Goal: Information Seeking & Learning: Learn about a topic

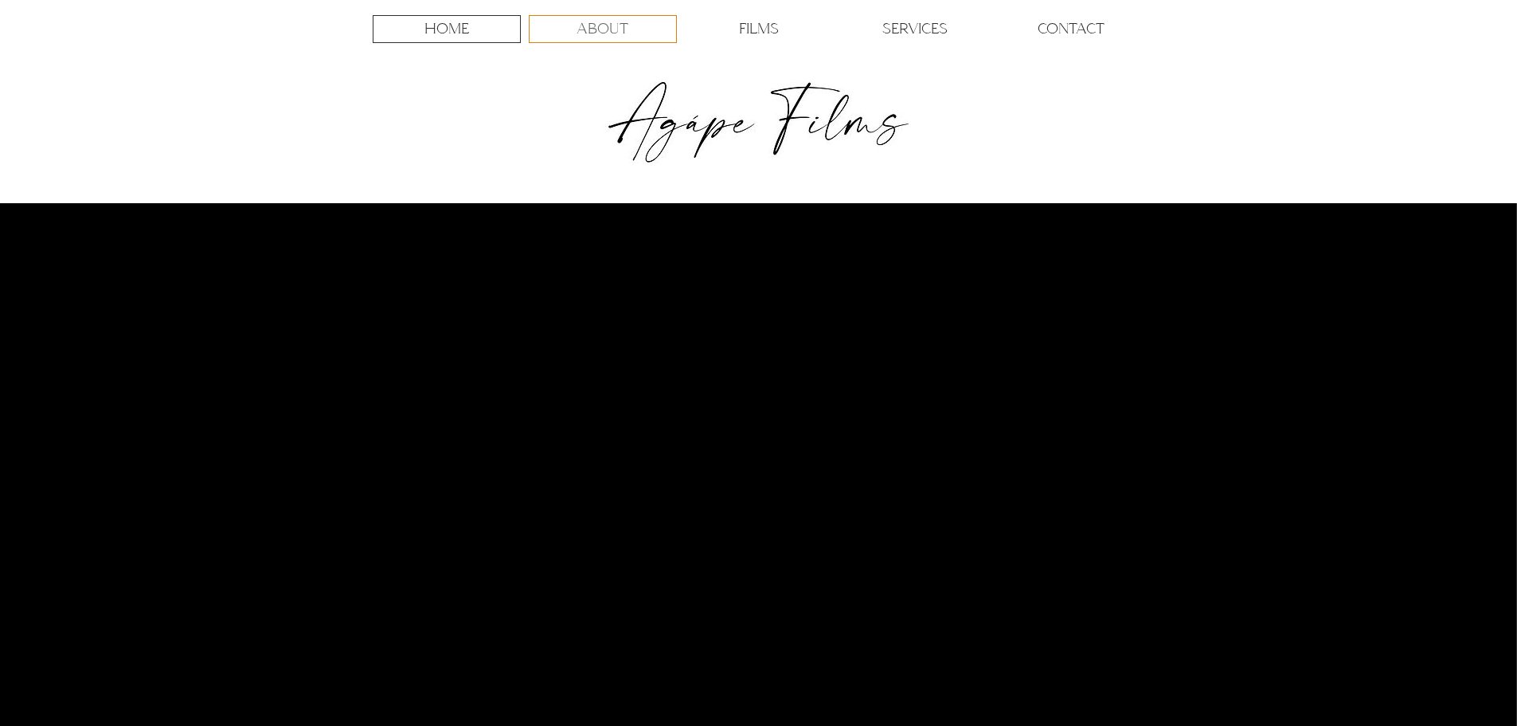
click at [612, 26] on p "ABOUT" at bounding box center [603, 29] width 52 height 26
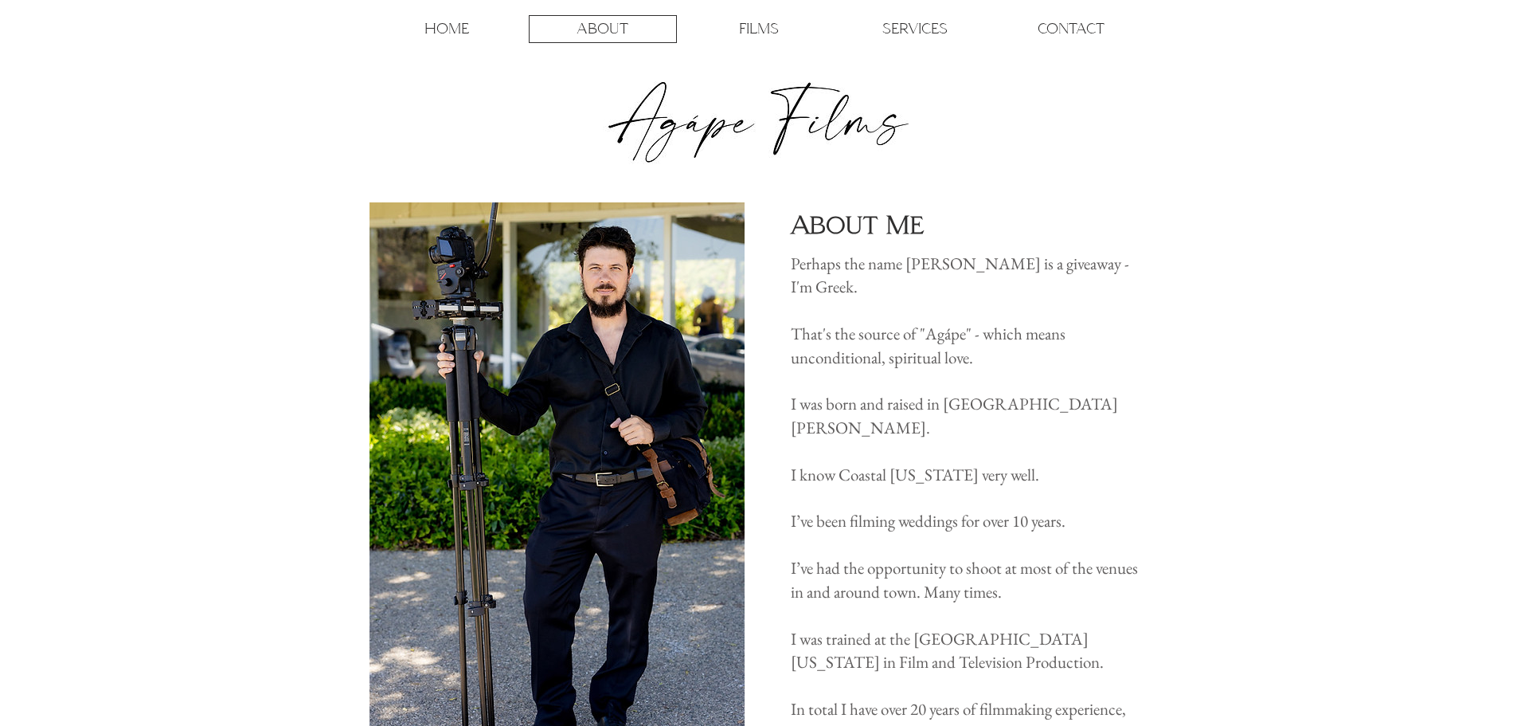
drag, startPoint x: 789, startPoint y: 264, endPoint x: 884, endPoint y: 283, distance: 97.5
click at [855, 277] on section "About Me Perhaps the name [PERSON_NAME] is a giveaway - I'm Greek. That's the s…" at bounding box center [758, 534] width 1517 height 662
click at [909, 287] on p "Perhaps the name [PERSON_NAME] is a giveaway - I'm Greek." at bounding box center [968, 275] width 354 height 47
drag, startPoint x: 821, startPoint y: 284, endPoint x: 793, endPoint y: 272, distance: 30.8
click at [793, 272] on p "Perhaps the name [PERSON_NAME] is a giveaway - I'm Greek." at bounding box center [968, 275] width 354 height 47
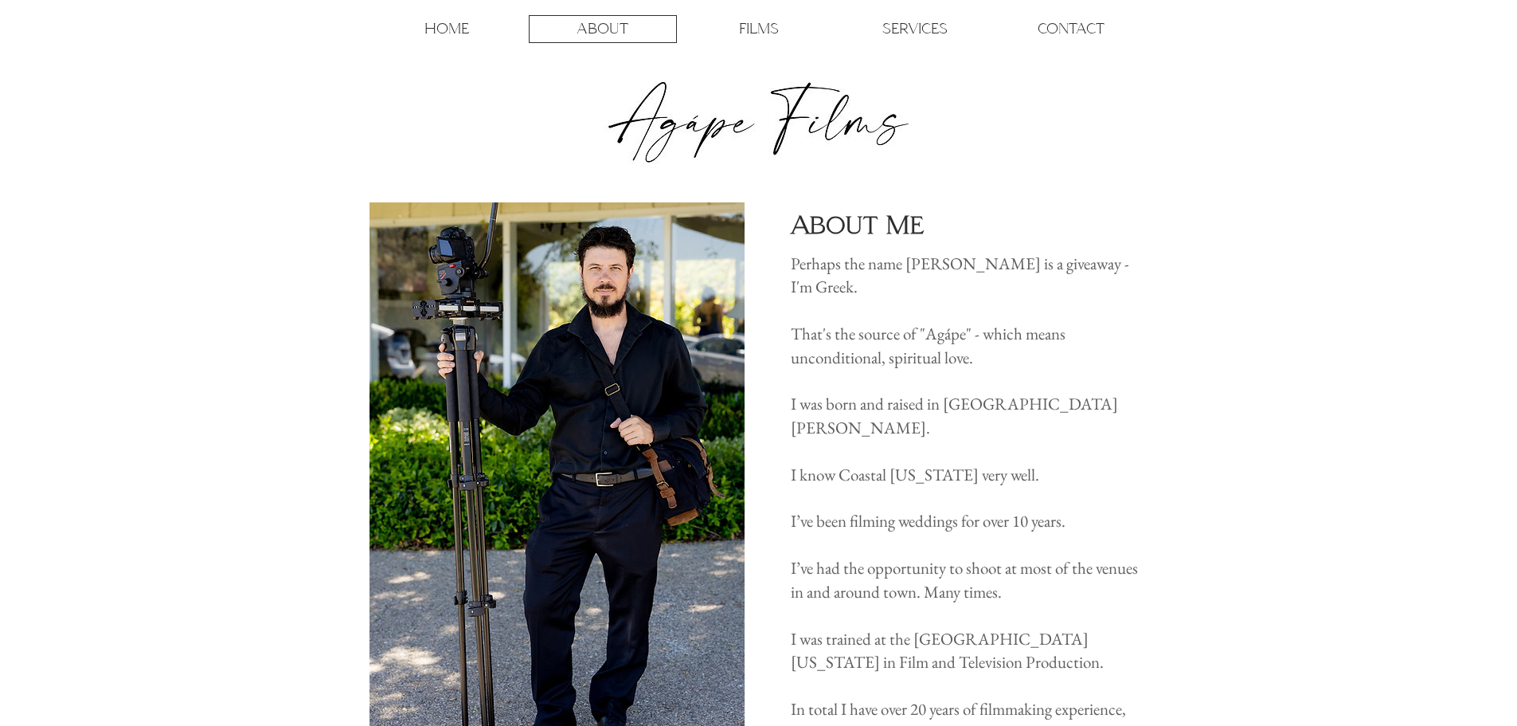
drag, startPoint x: 904, startPoint y: 277, endPoint x: 884, endPoint y: 280, distance: 20.2
click at [902, 277] on p "Perhaps the name [PERSON_NAME] is a giveaway - I'm Greek." at bounding box center [968, 275] width 354 height 47
click at [852, 291] on span "Perhaps the name [PERSON_NAME] is a giveaway - I'm Greek." at bounding box center [960, 275] width 339 height 45
drag, startPoint x: 793, startPoint y: 264, endPoint x: 840, endPoint y: 267, distance: 47.1
click at [840, 267] on span "Perhaps the name [PERSON_NAME] is a giveaway - I'm Greek." at bounding box center [960, 275] width 339 height 45
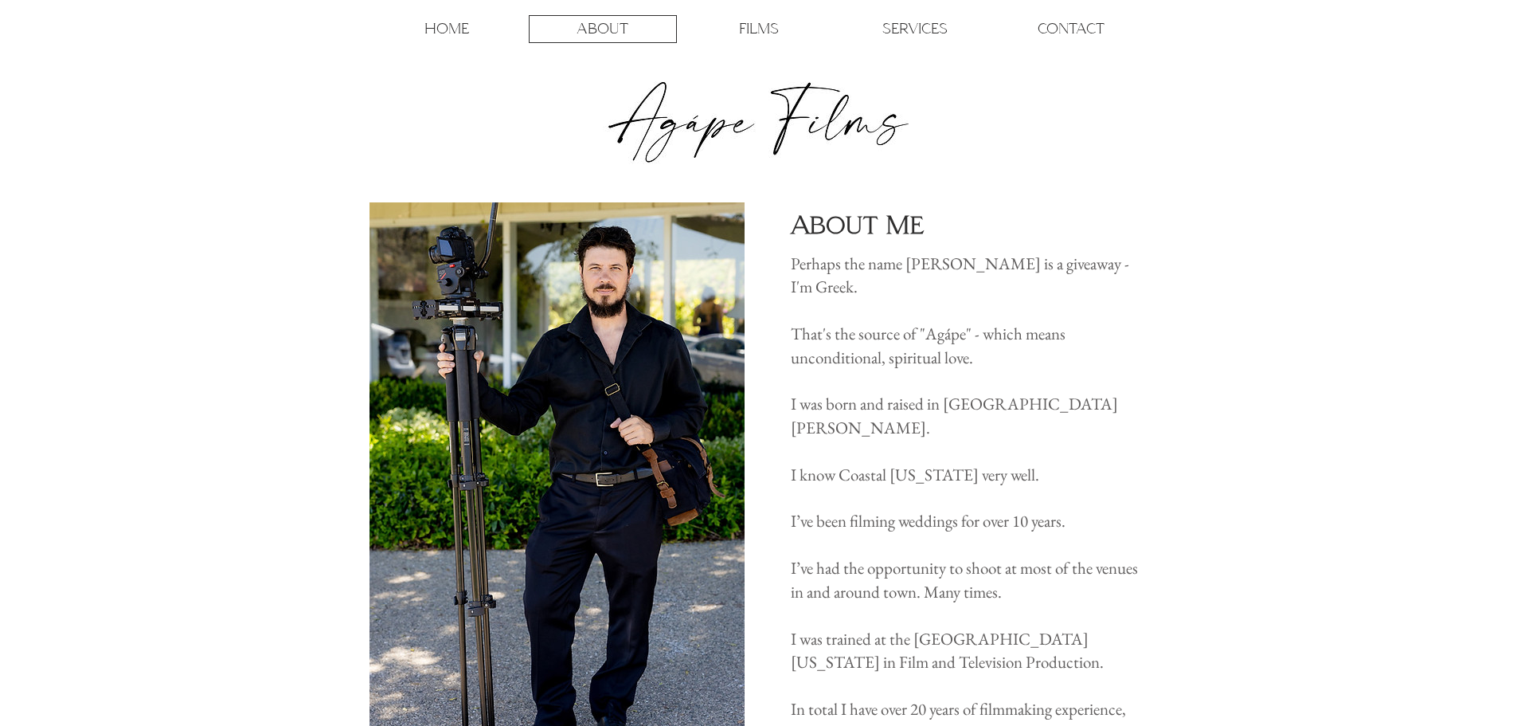
click at [896, 284] on p "Perhaps the name [PERSON_NAME] is a giveaway - I'm Greek." at bounding box center [968, 275] width 354 height 47
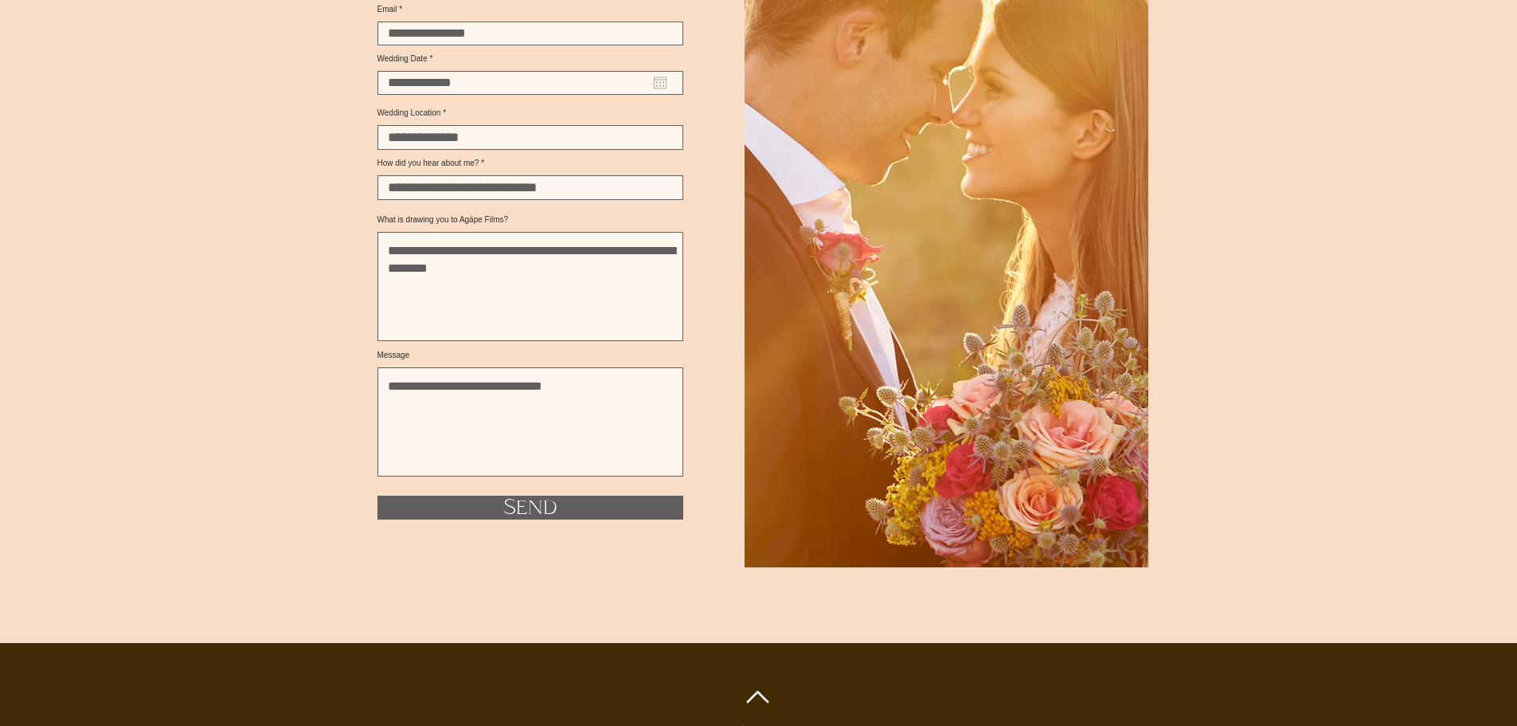
scroll to position [2517, 0]
